Goal: Submit feedback/report problem

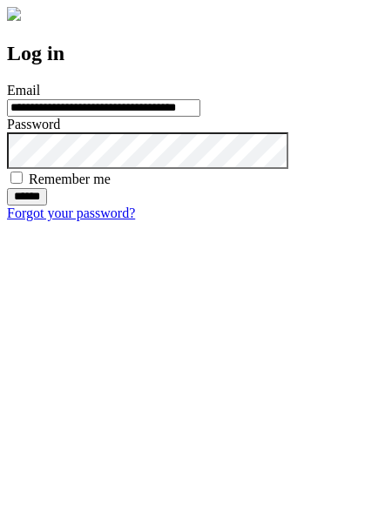
type input "**********"
click at [47, 206] on input "******" at bounding box center [27, 196] width 40 height 17
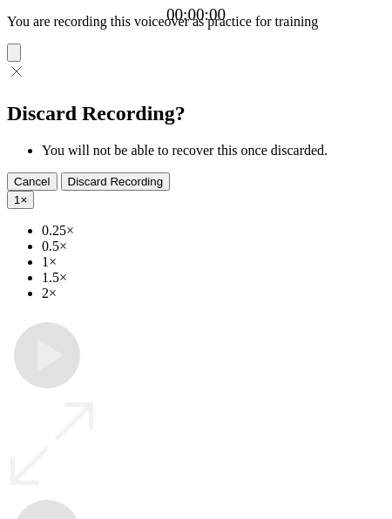
type input "**********"
